Goal: Transaction & Acquisition: Purchase product/service

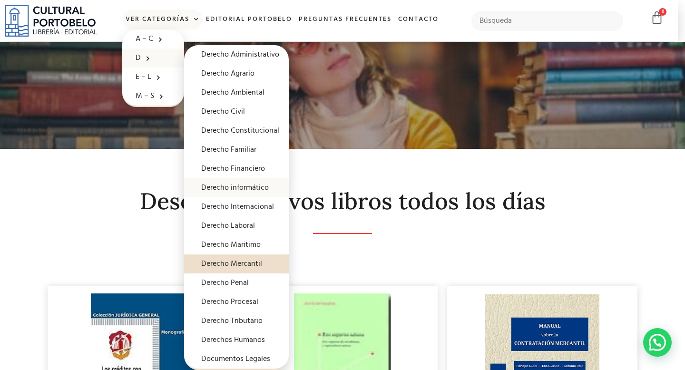
scroll to position [34, 0]
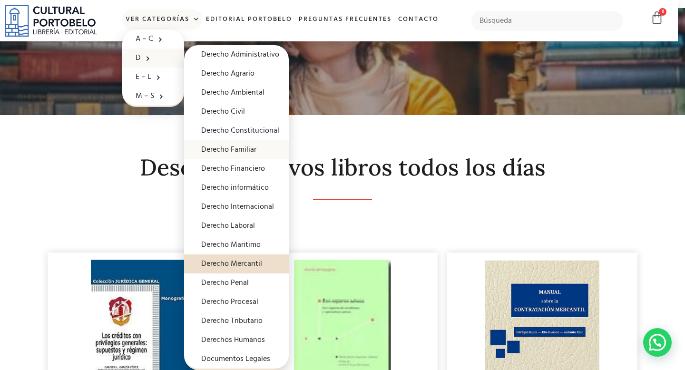
click at [246, 152] on link "Derecho Familiar" at bounding box center [236, 149] width 105 height 19
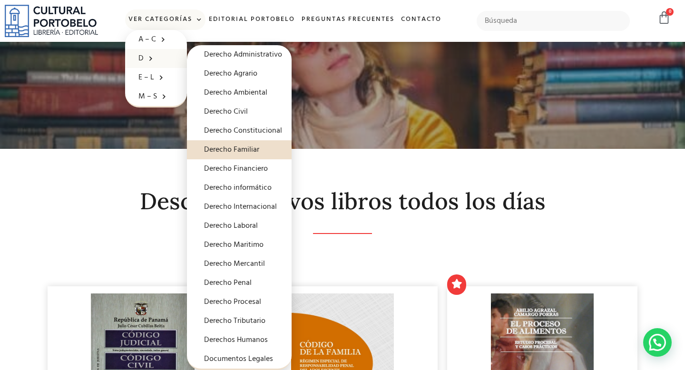
click at [148, 57] on span at bounding box center [149, 58] width 10 height 15
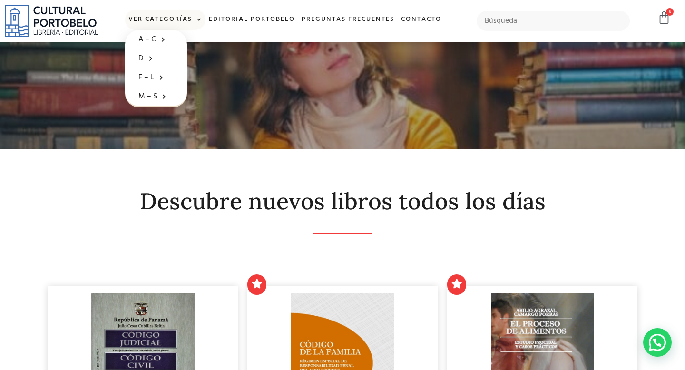
click at [66, 17] on img at bounding box center [51, 21] width 93 height 32
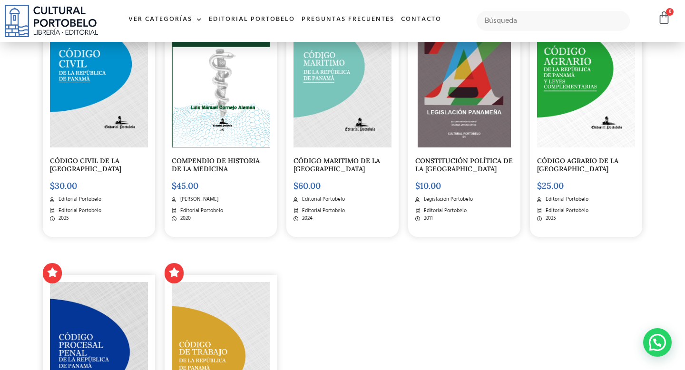
scroll to position [1185, 0]
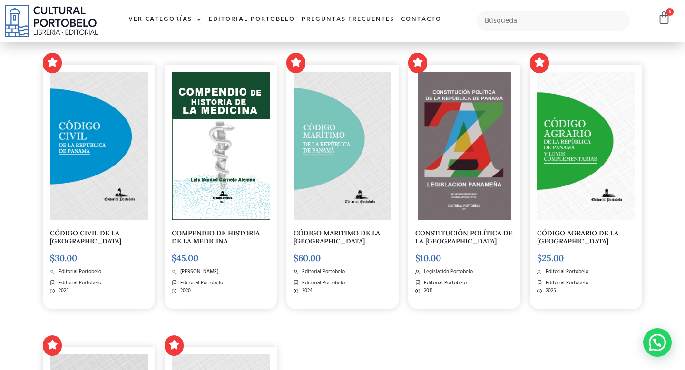
click at [446, 231] on link "CONSTITUCIÓN POLÍTICA DE LA REPÚBLICA DE PANAMÁ" at bounding box center [464, 237] width 98 height 17
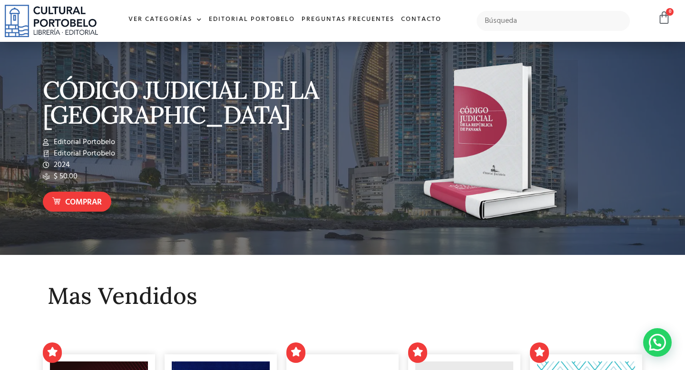
scroll to position [0, 0]
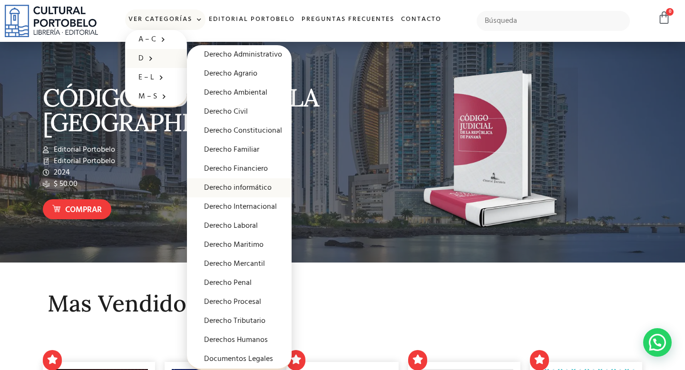
click at [218, 184] on link "Derecho informático" at bounding box center [239, 187] width 105 height 19
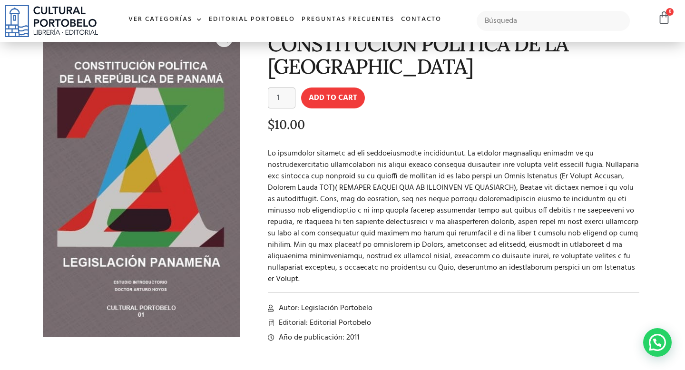
scroll to position [64, 0]
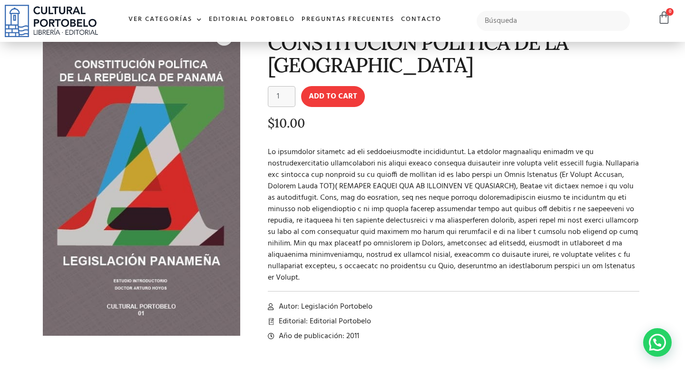
click at [172, 102] on img at bounding box center [141, 178] width 197 height 315
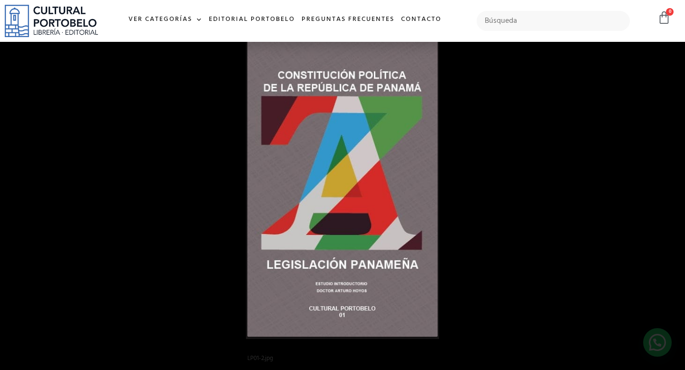
click at [502, 281] on div "1 / 1" at bounding box center [342, 185] width 618 height 304
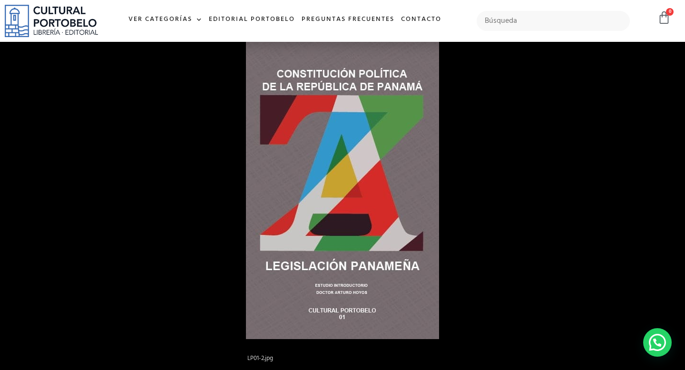
click at [502, 281] on div at bounding box center [567, 204] width 642 height 347
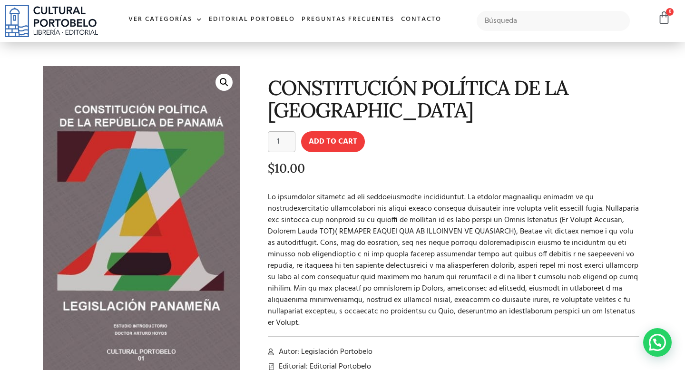
scroll to position [0, 0]
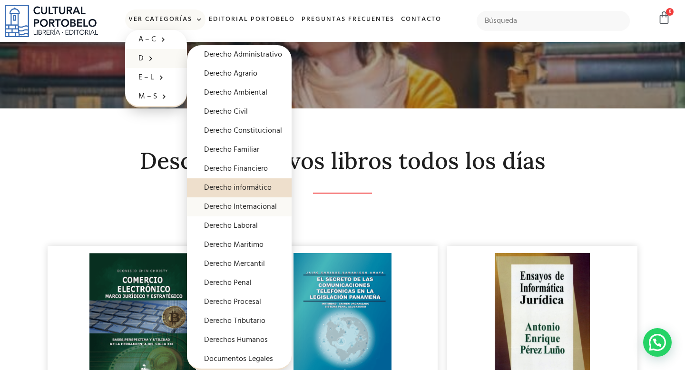
scroll to position [41, 0]
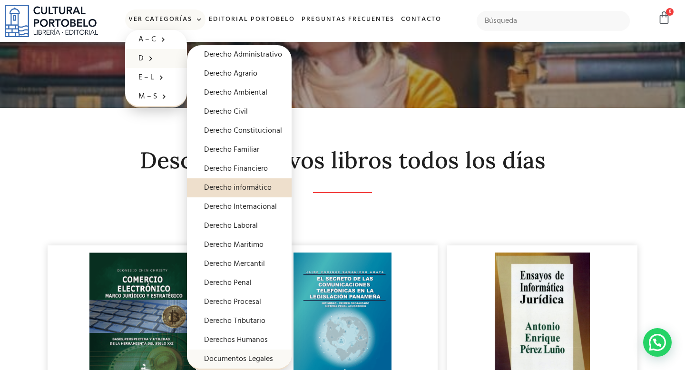
click at [240, 356] on link "Documentos Legales" at bounding box center [239, 359] width 105 height 19
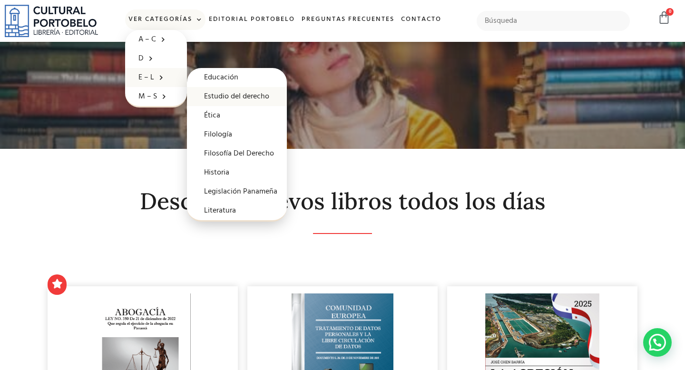
click at [228, 94] on link "Estudio del derecho" at bounding box center [237, 96] width 100 height 19
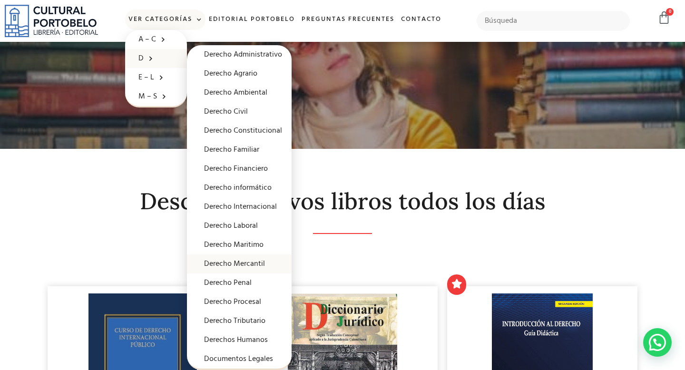
click at [240, 265] on link "Derecho Mercantil" at bounding box center [239, 264] width 105 height 19
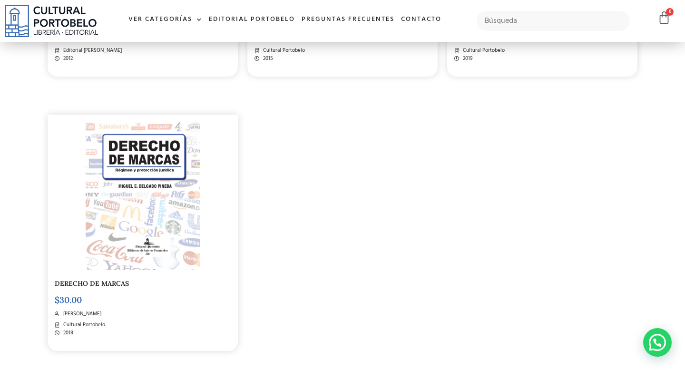
scroll to position [1691, 0]
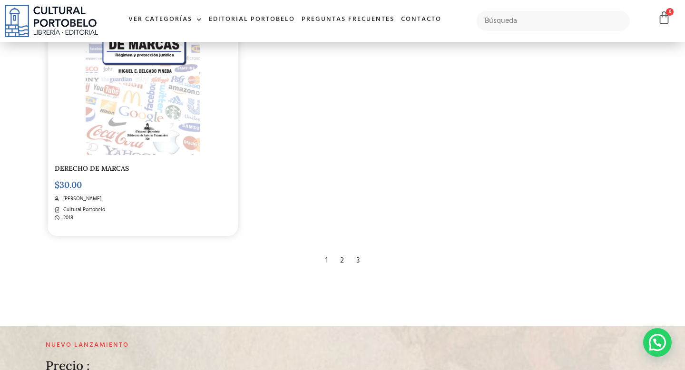
click at [340, 255] on div "2" at bounding box center [341, 260] width 13 height 21
click at [342, 258] on div "2" at bounding box center [341, 260] width 13 height 21
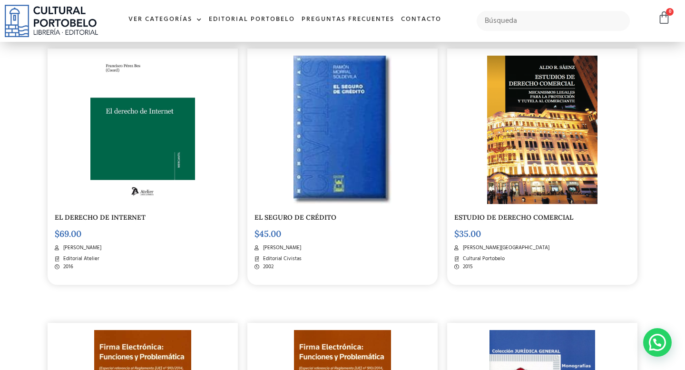
scroll to position [512, 0]
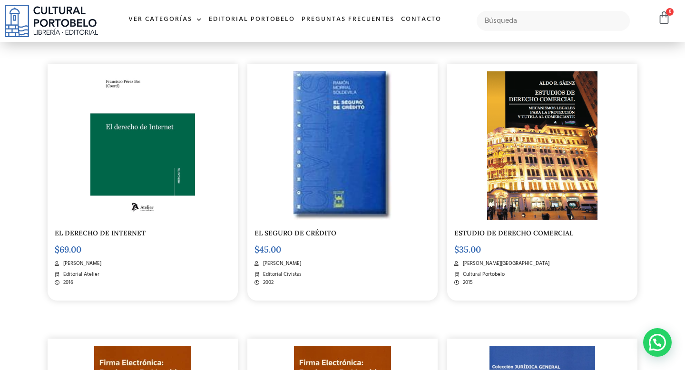
click at [469, 232] on link "ESTUDIO DE DERECHO COMERCIAL" at bounding box center [513, 233] width 119 height 9
